Goal: Answer question/provide support: Share knowledge or assist other users

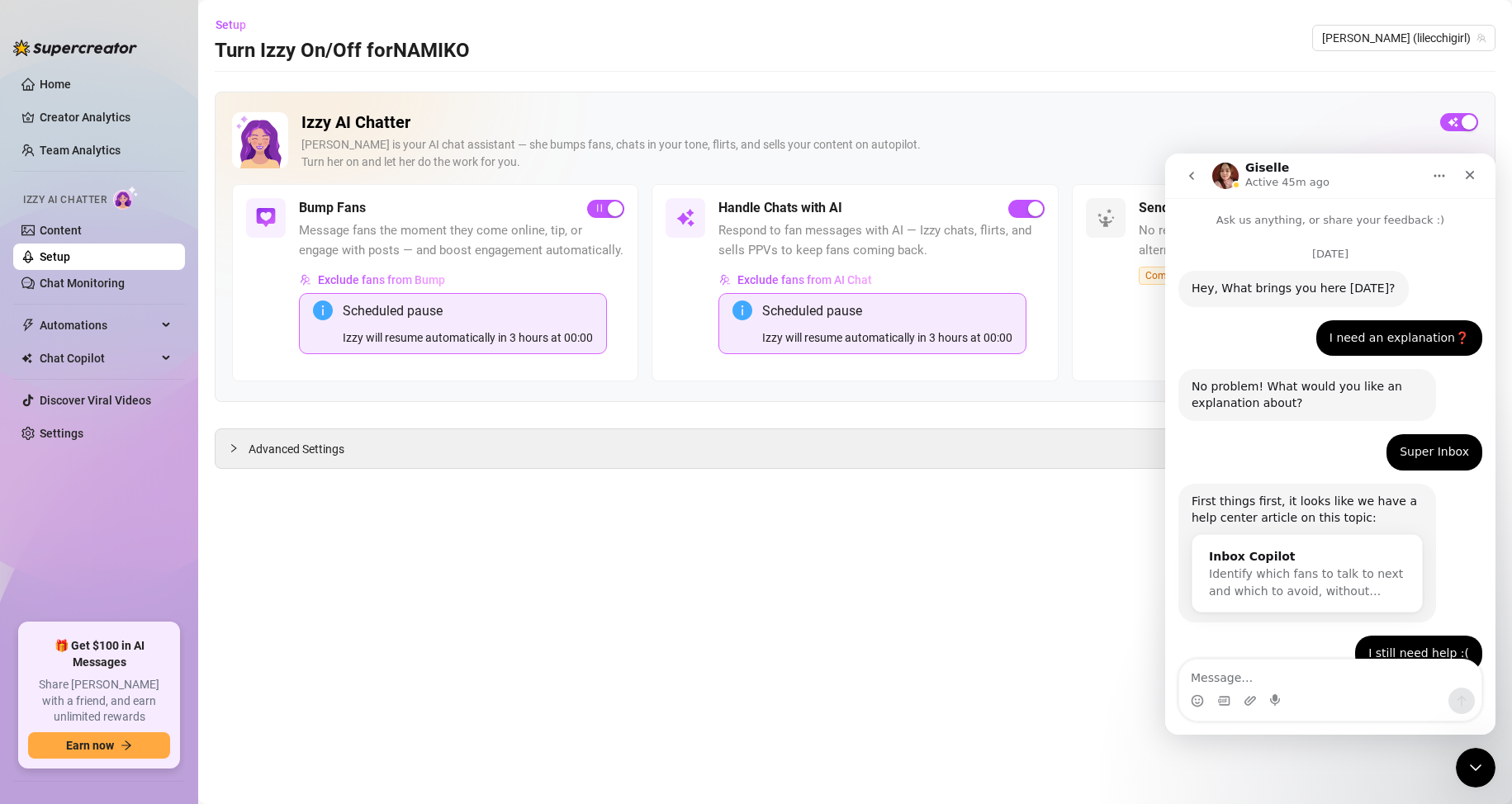
scroll to position [3, 0]
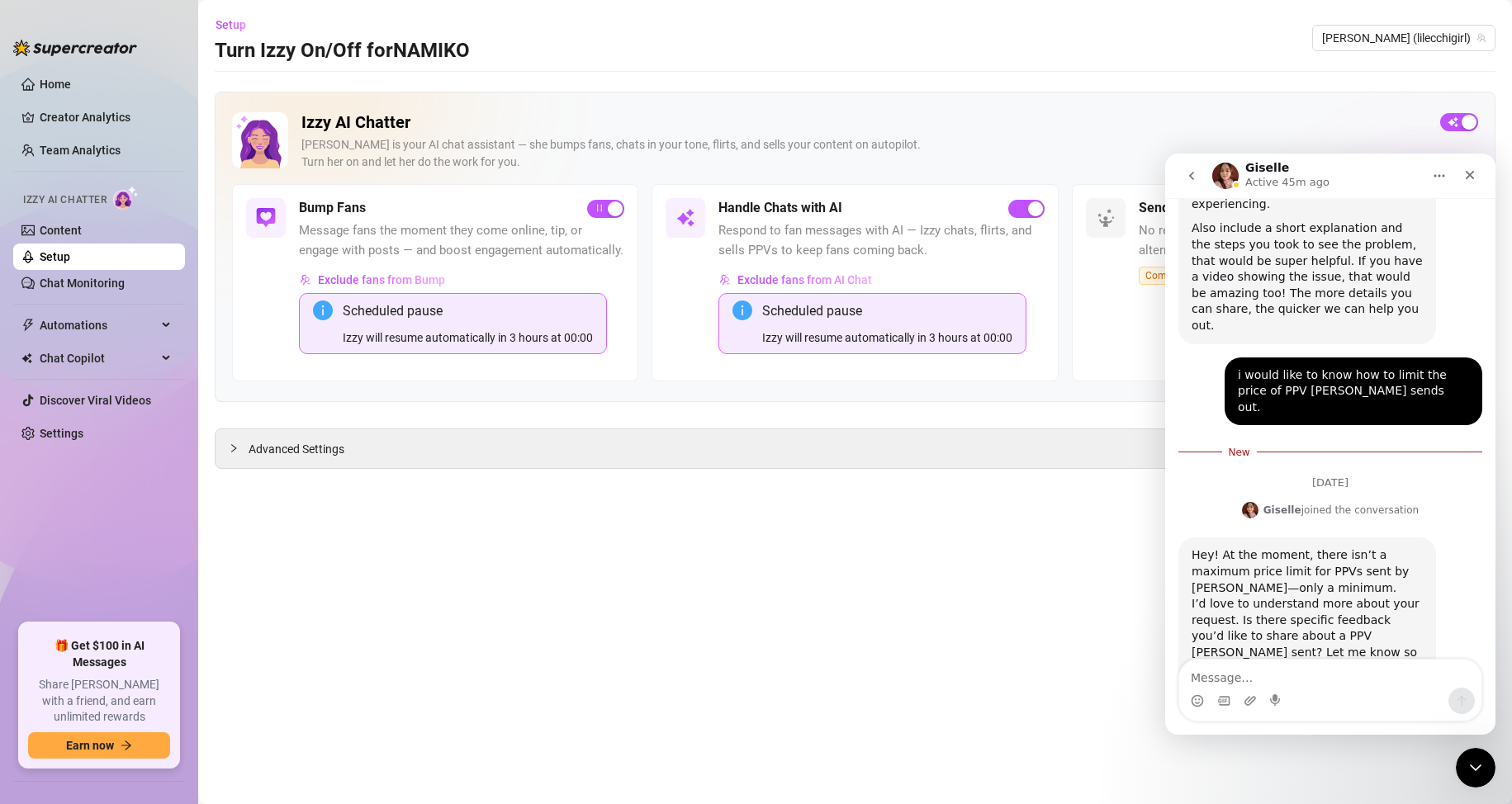
click at [871, 82] on main "Setup Turn Izzy On/Off for [PERSON_NAME] (lilecchigirl) Izzy AI Chatter [PERSON…" at bounding box center [855, 402] width 1314 height 804
click at [1276, 692] on div "Intercom messenger" at bounding box center [1277, 701] width 14 height 26
click at [1276, 684] on textarea "Message…" at bounding box center [1331, 673] width 303 height 28
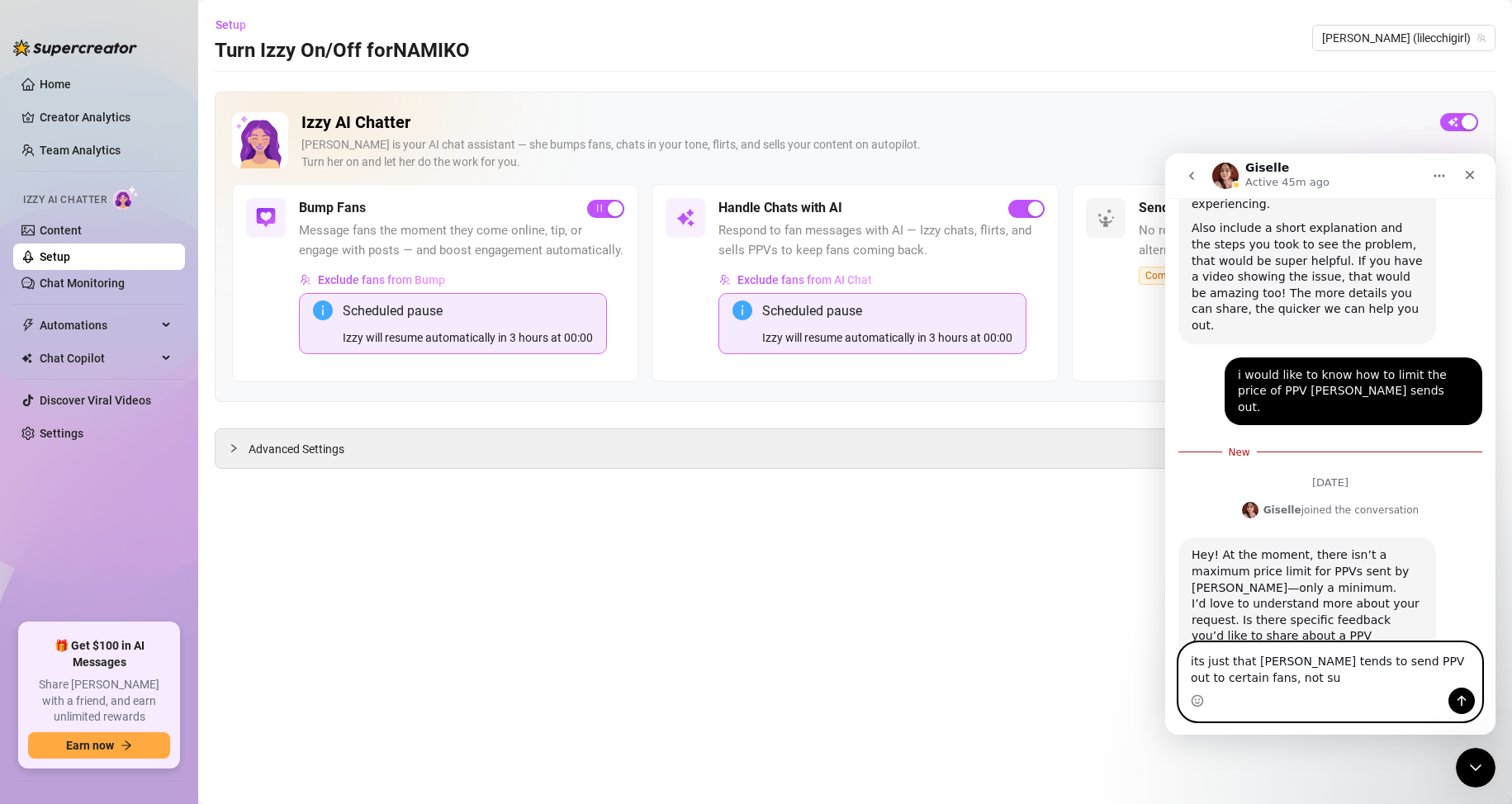
scroll to position [847, 0]
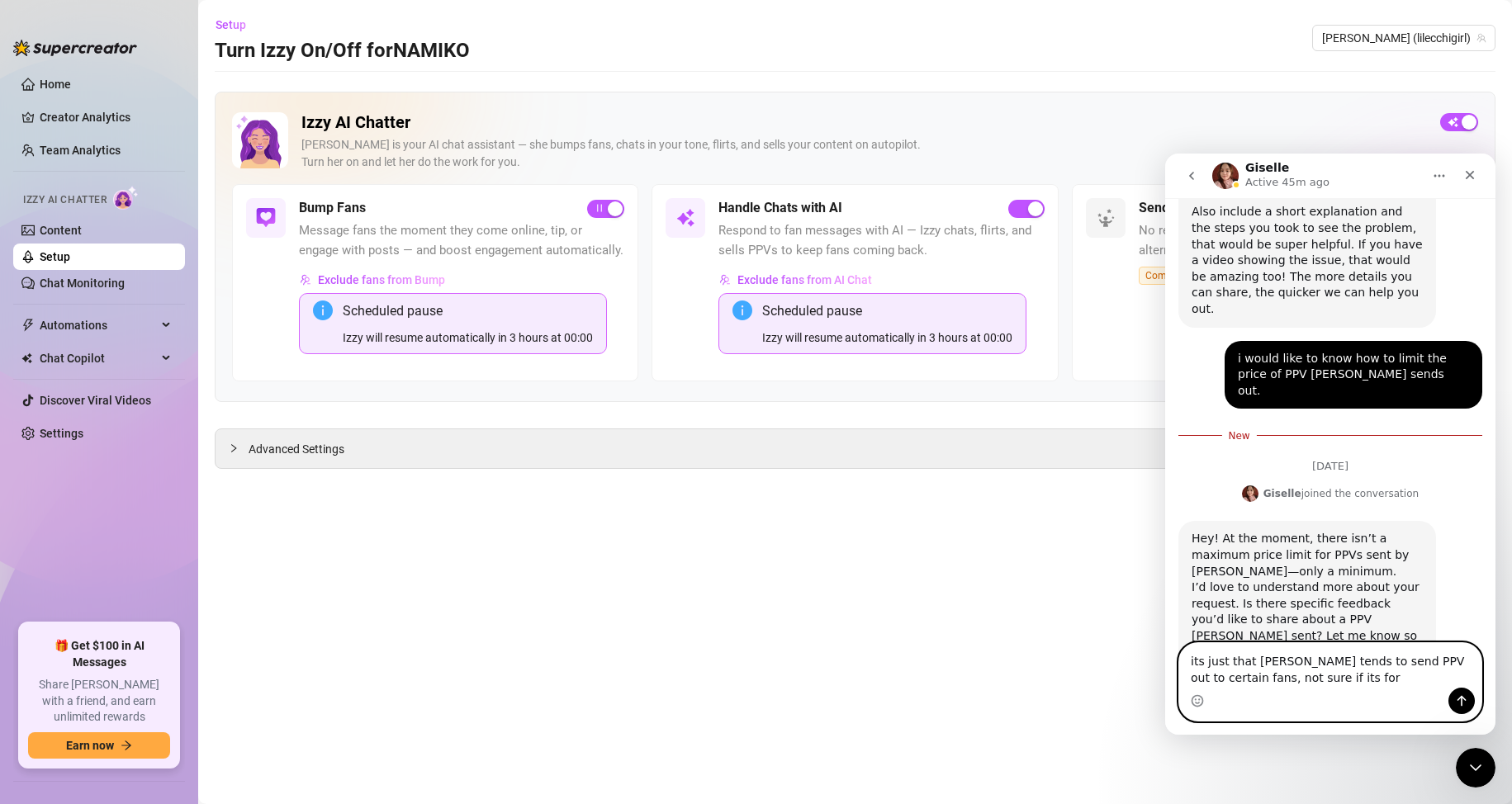
type textarea "its just that [PERSON_NAME] tends to send PPV out to certain fans, not sure if …"
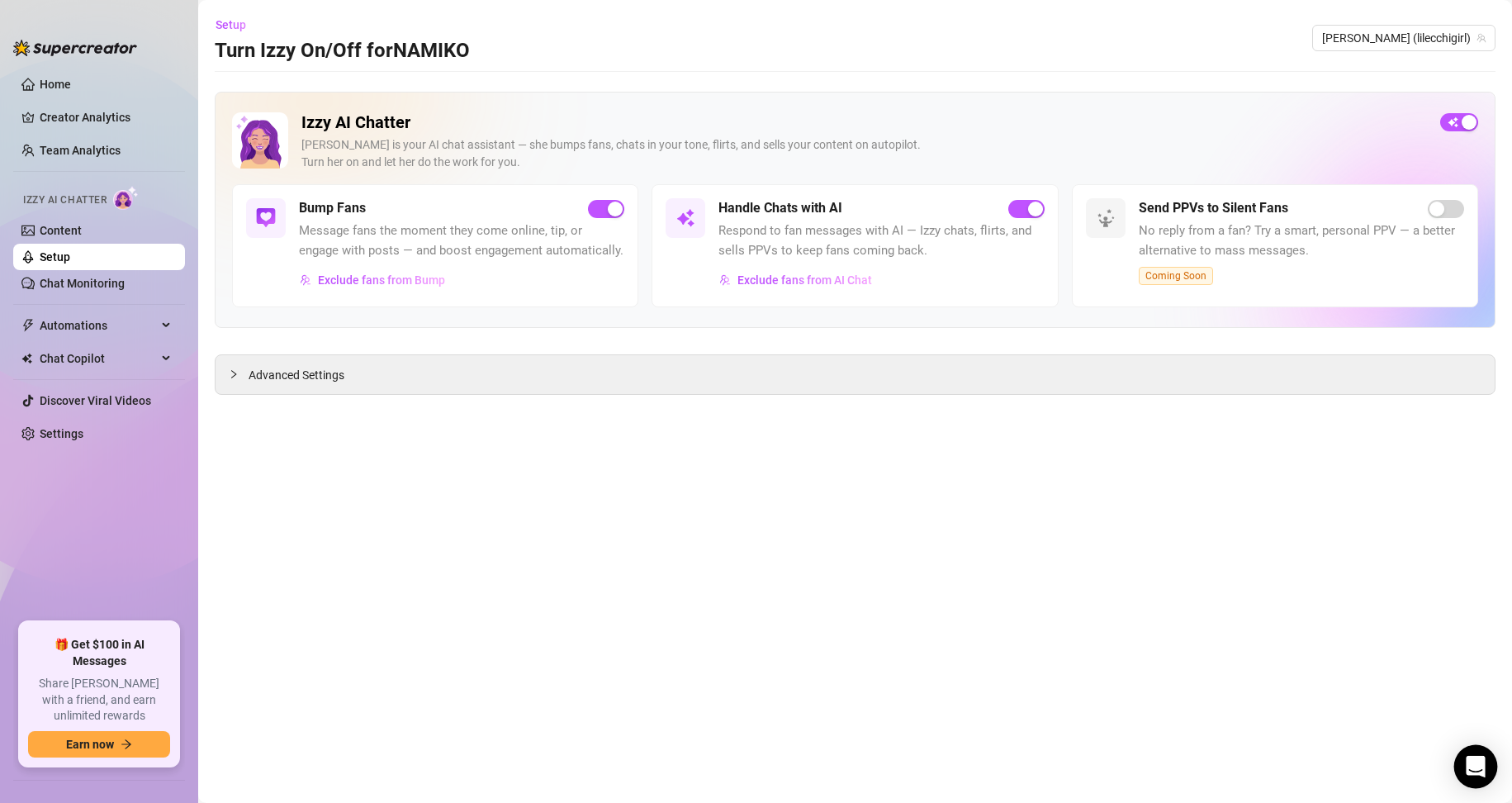
click at [919, 768] on icon "Open Intercom Messenger" at bounding box center [1476, 766] width 21 height 21
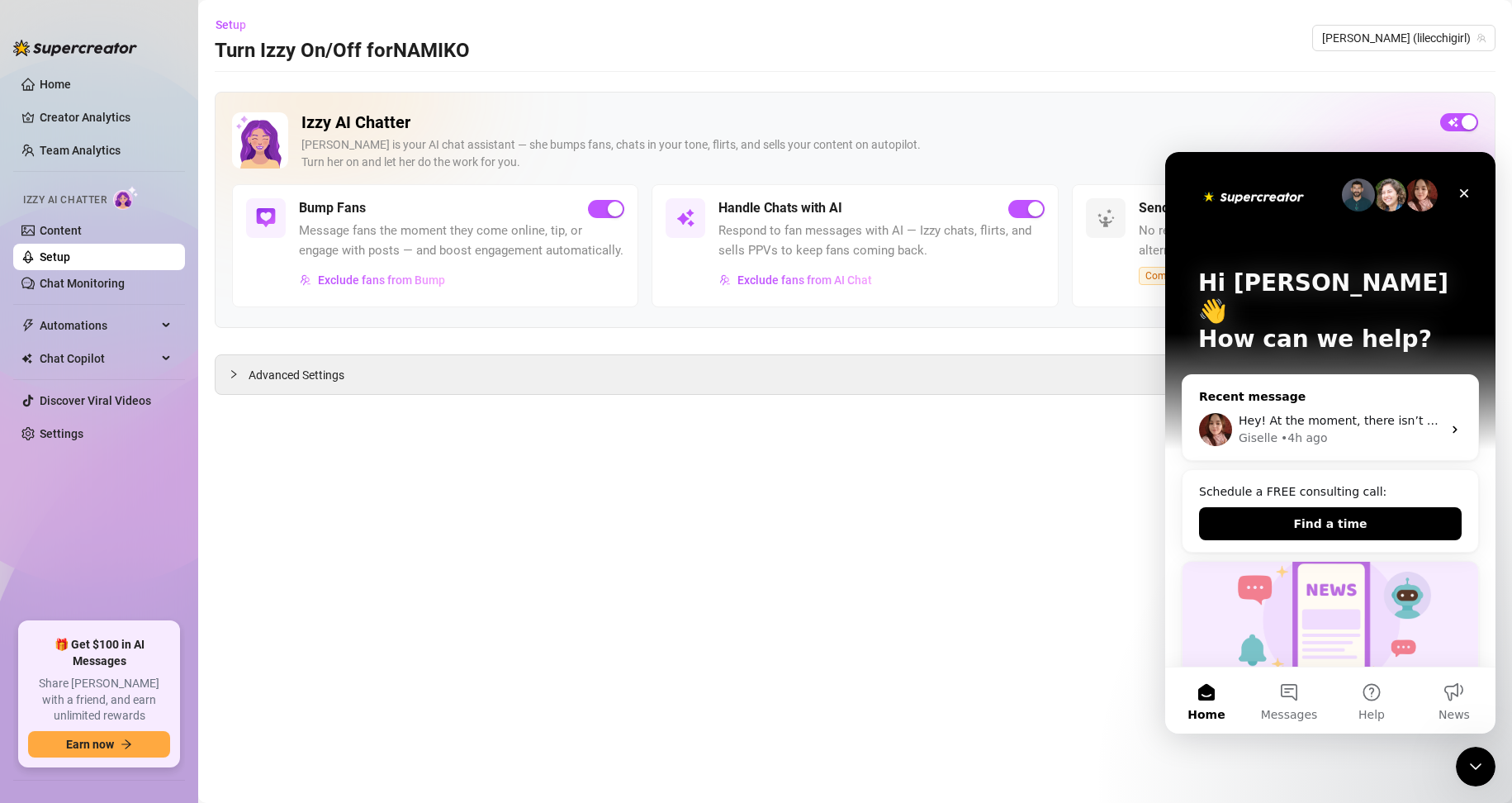
click at [919, 429] on div "Giselle • 4h ago" at bounding box center [1340, 438] width 203 height 17
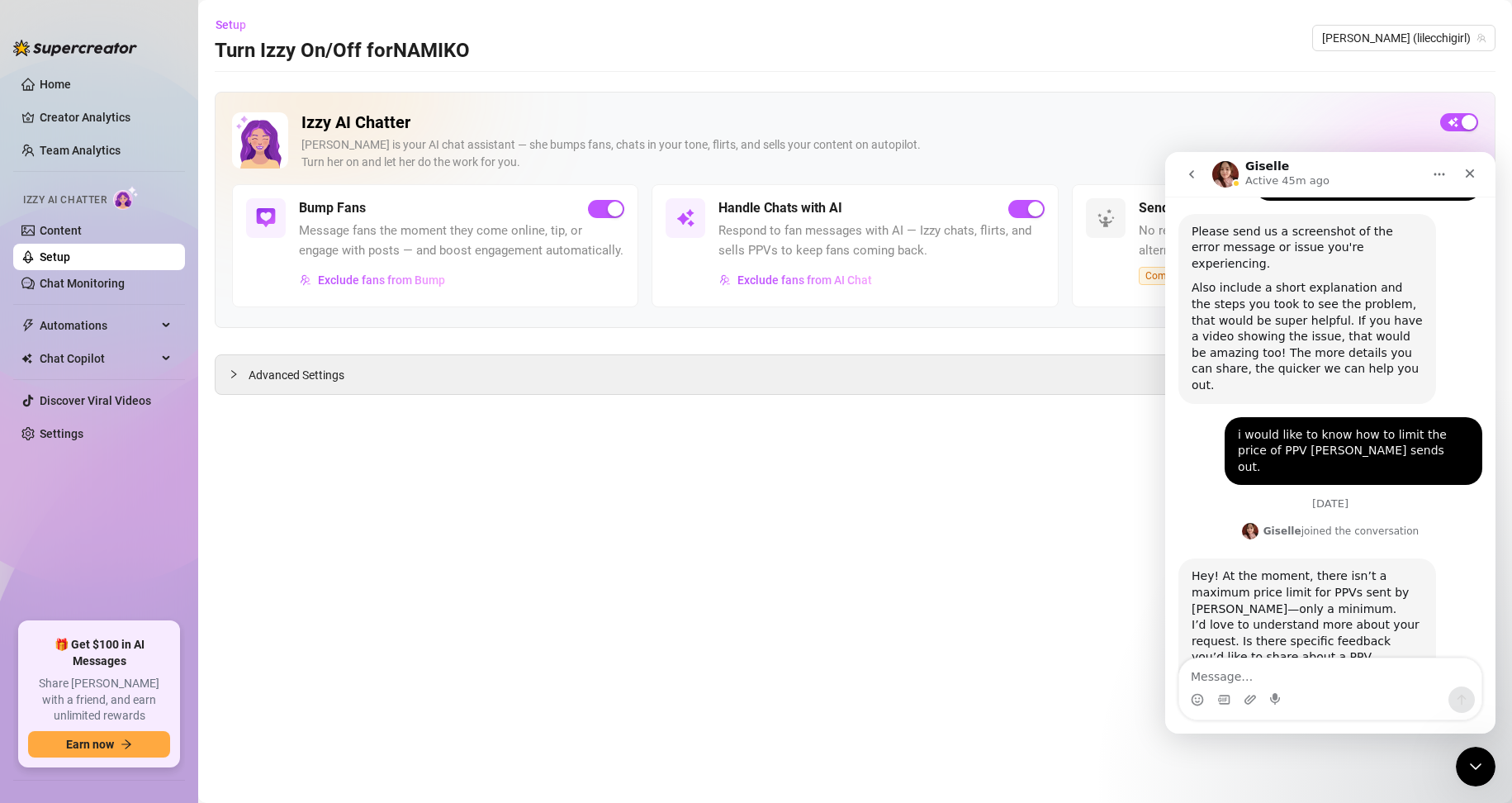
click at [919, 681] on textarea "Message…" at bounding box center [1331, 672] width 303 height 28
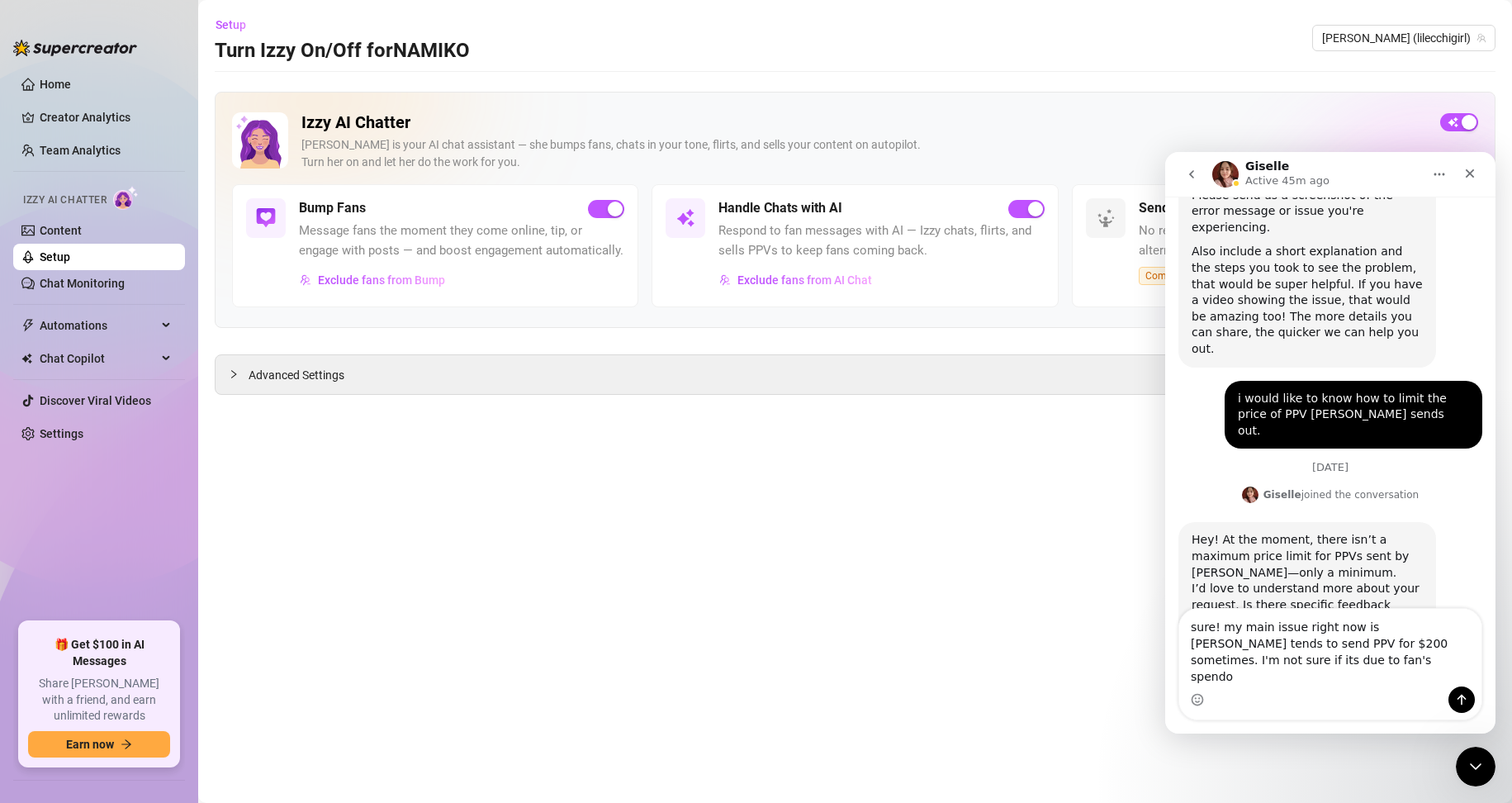
scroll to position [825, 0]
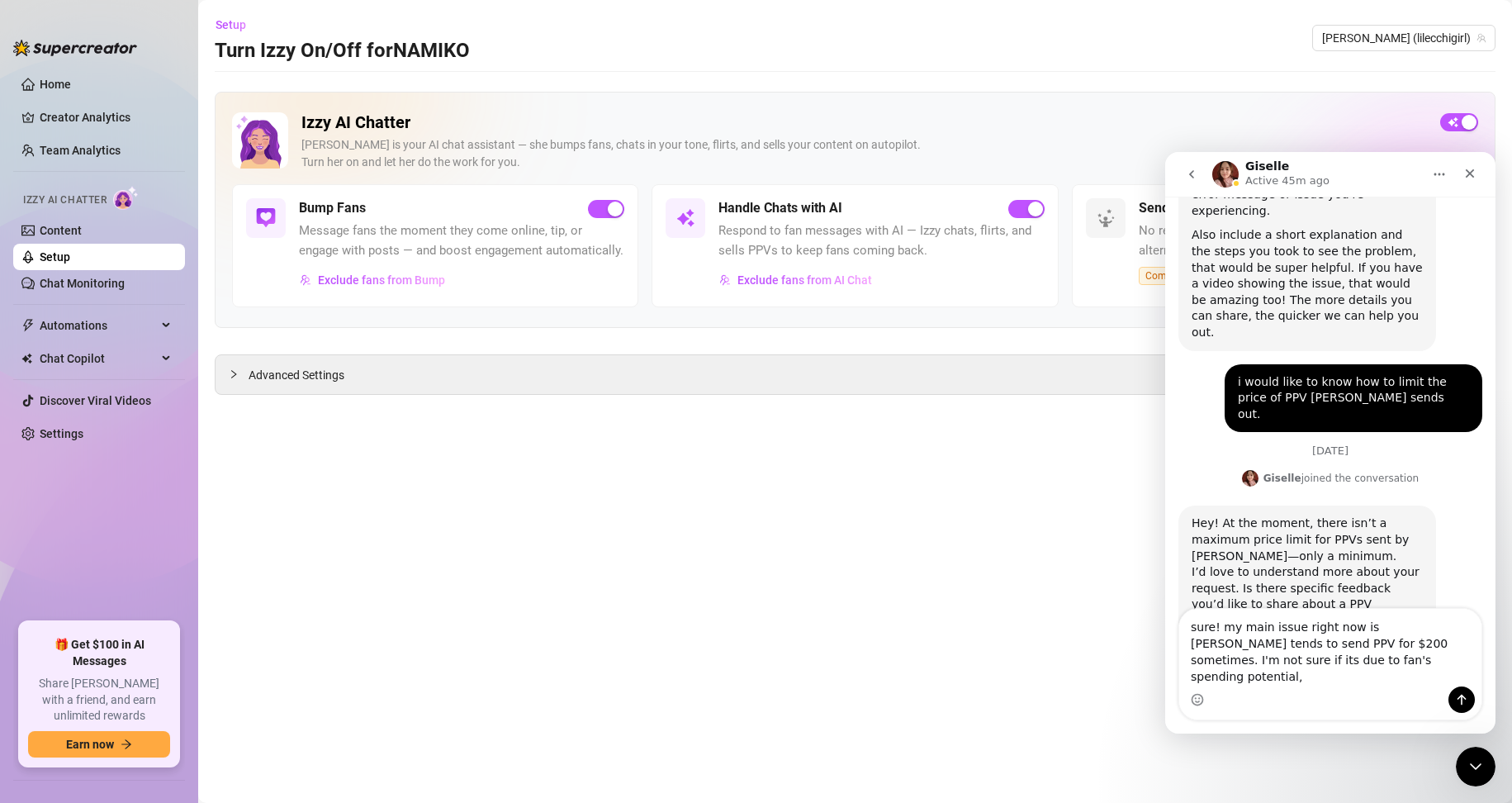
click at [919, 691] on div "Intercom messenger" at bounding box center [1331, 699] width 303 height 26
click at [919, 678] on textarea "sure! my main issue right now is Izzy tends to send PPV for $200 sometimes. I'm…" at bounding box center [1331, 647] width 303 height 78
click at [919, 672] on textarea "sure! my main issue right now is Izzy tends to send PPV for $200 sometimes. I'm…" at bounding box center [1331, 647] width 303 height 78
click at [919, 680] on textarea "sure! my main issue right now is Izzy tends to send PPV for $200 sometimes. I'm…" at bounding box center [1331, 647] width 303 height 78
click at [919, 688] on div "Intercom messenger" at bounding box center [1331, 699] width 303 height 26
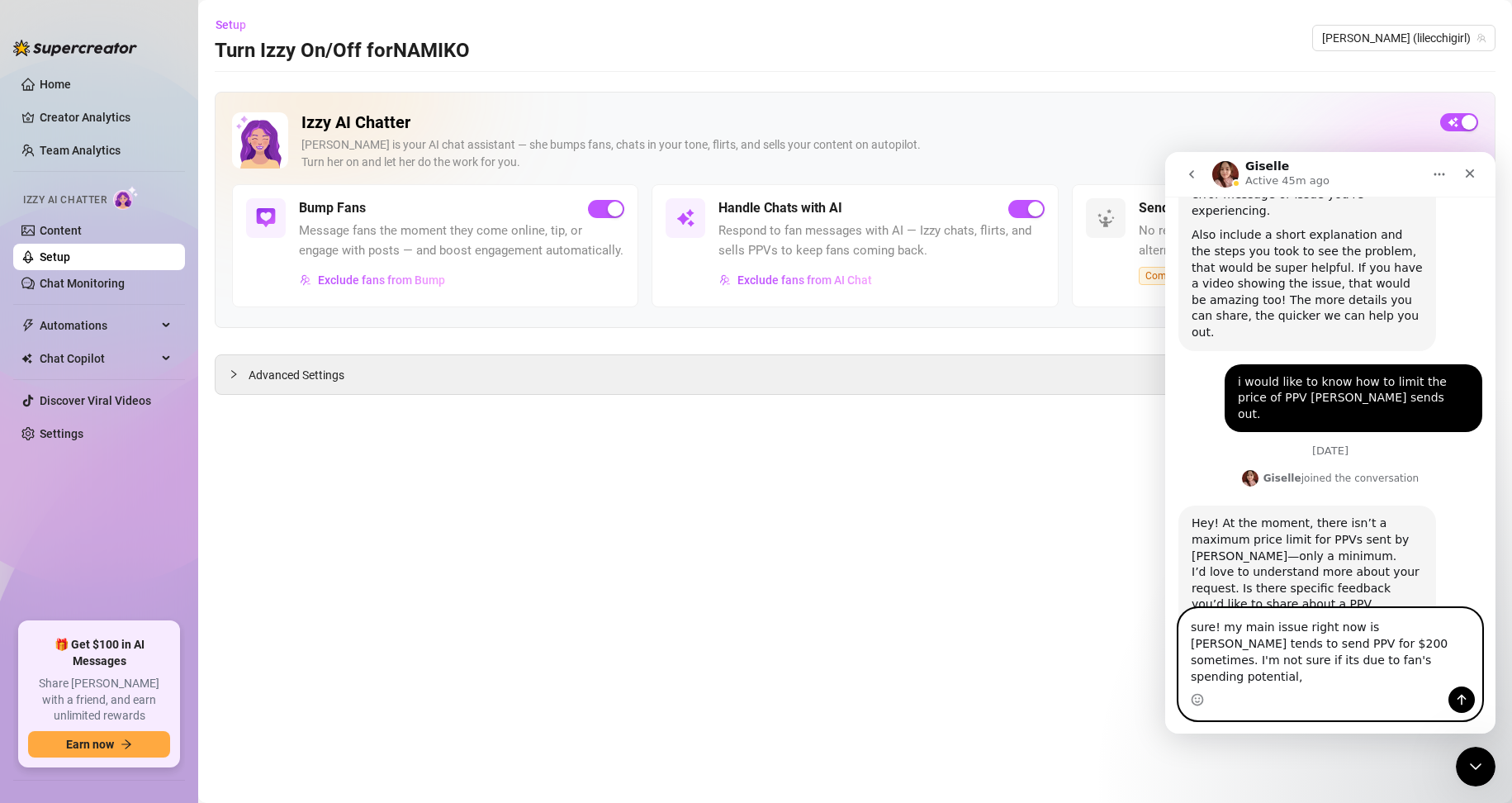
click at [919, 667] on textarea "sure! my main issue right now is Izzy tends to send PPV for $200 sometimes. I'm…" at bounding box center [1331, 647] width 303 height 78
click at [919, 674] on textarea "sure! my main issue right now is Izzy tends to send PPV for $200 sometimes. I'm…" at bounding box center [1331, 647] width 303 height 78
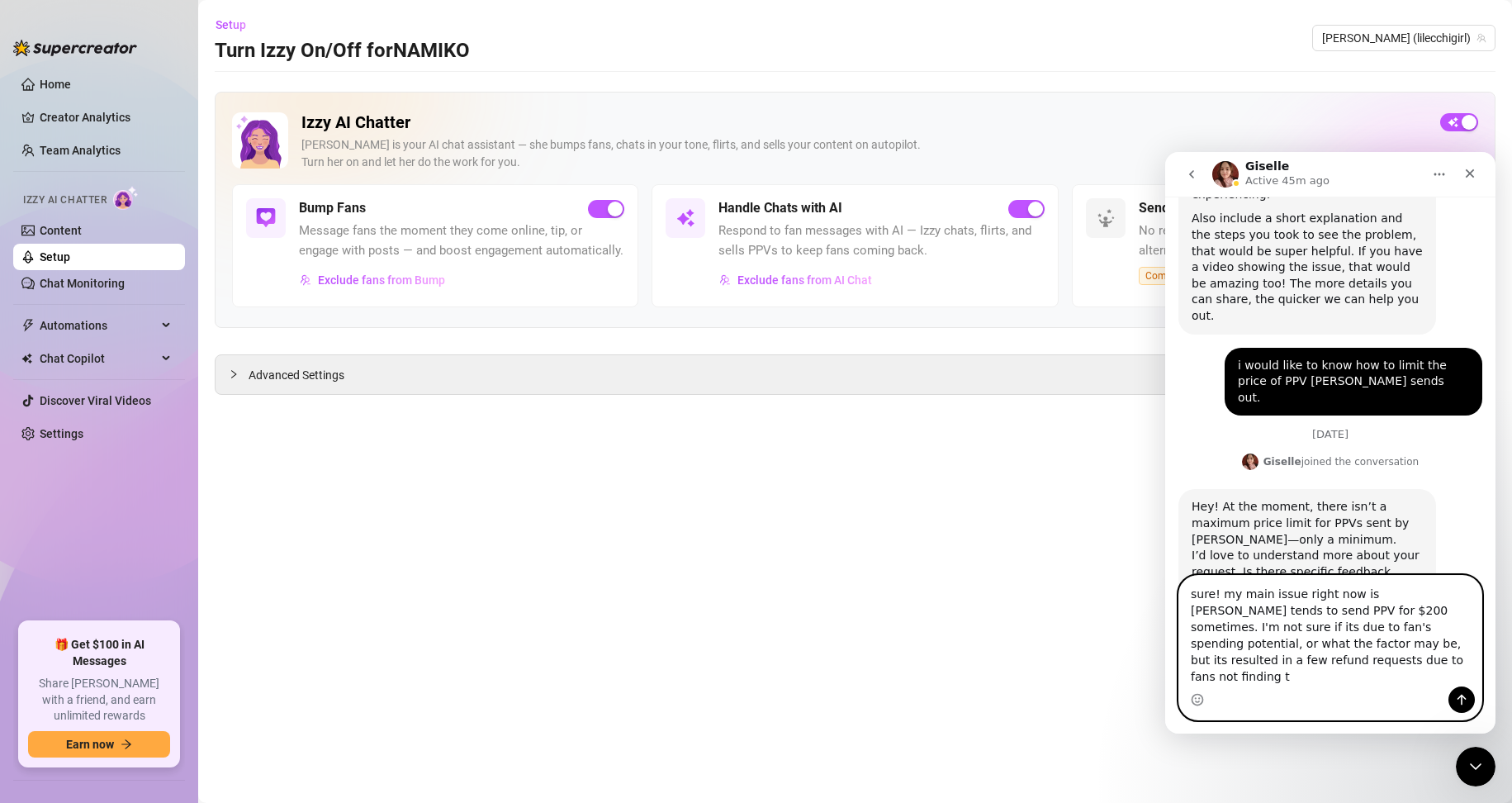
scroll to position [858, 0]
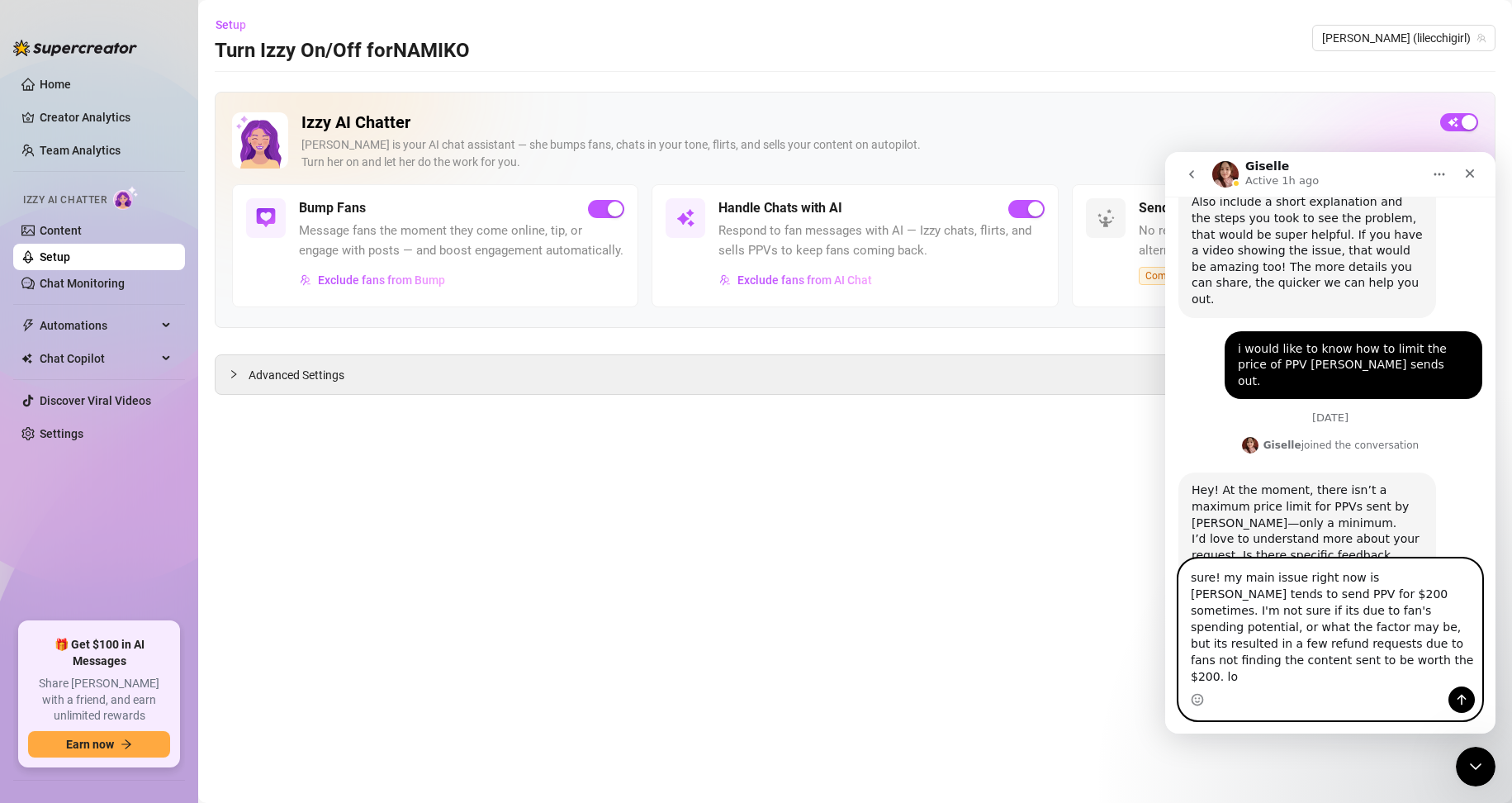
type textarea "sure! my main issue right now is Izzy tends to send PPV for $200 sometimes. I'm…"
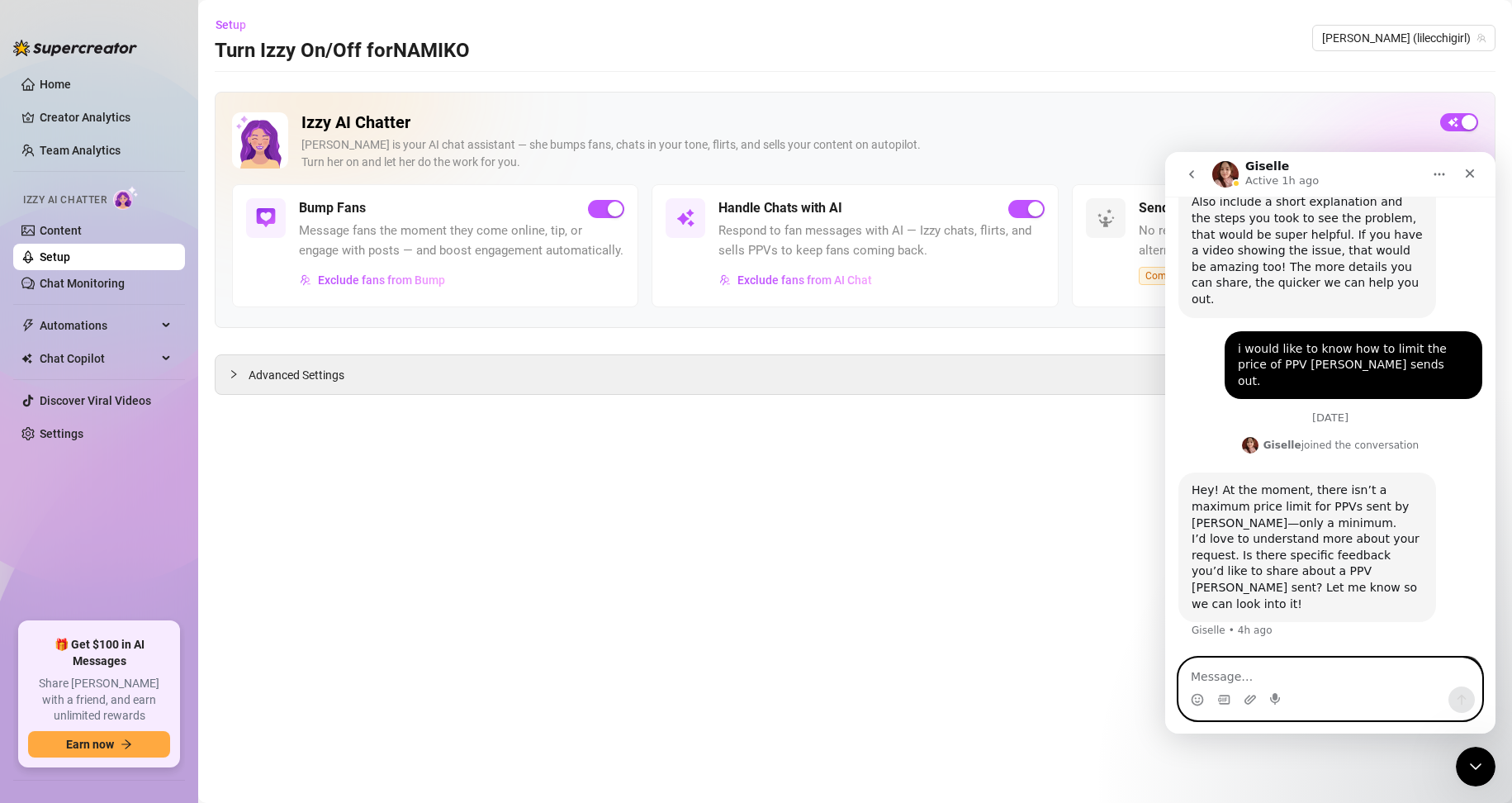
scroll to position [922, 0]
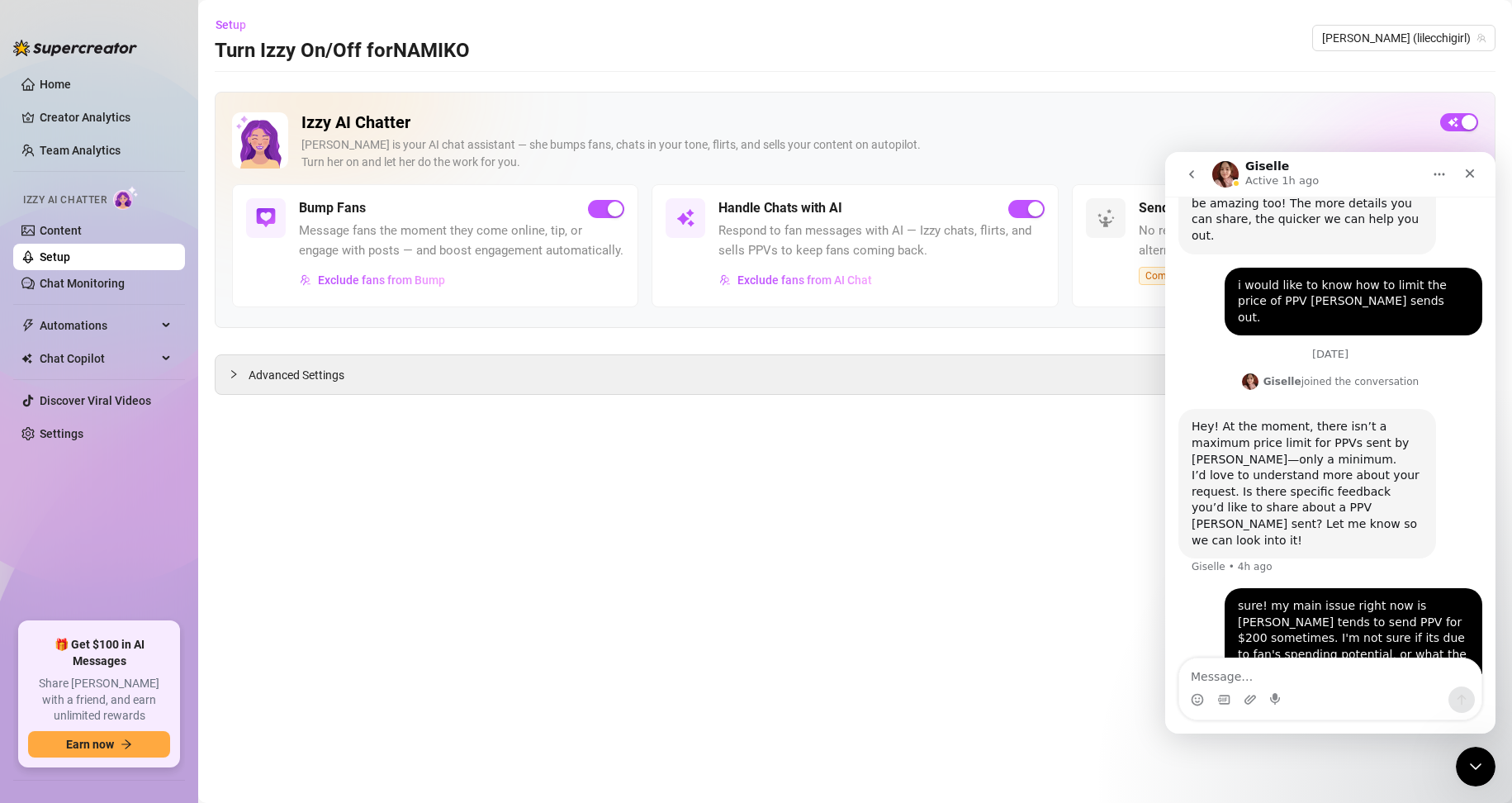
click at [919, 174] on img "Intercom messenger" at bounding box center [1225, 174] width 26 height 26
